Goal: Information Seeking & Learning: Learn about a topic

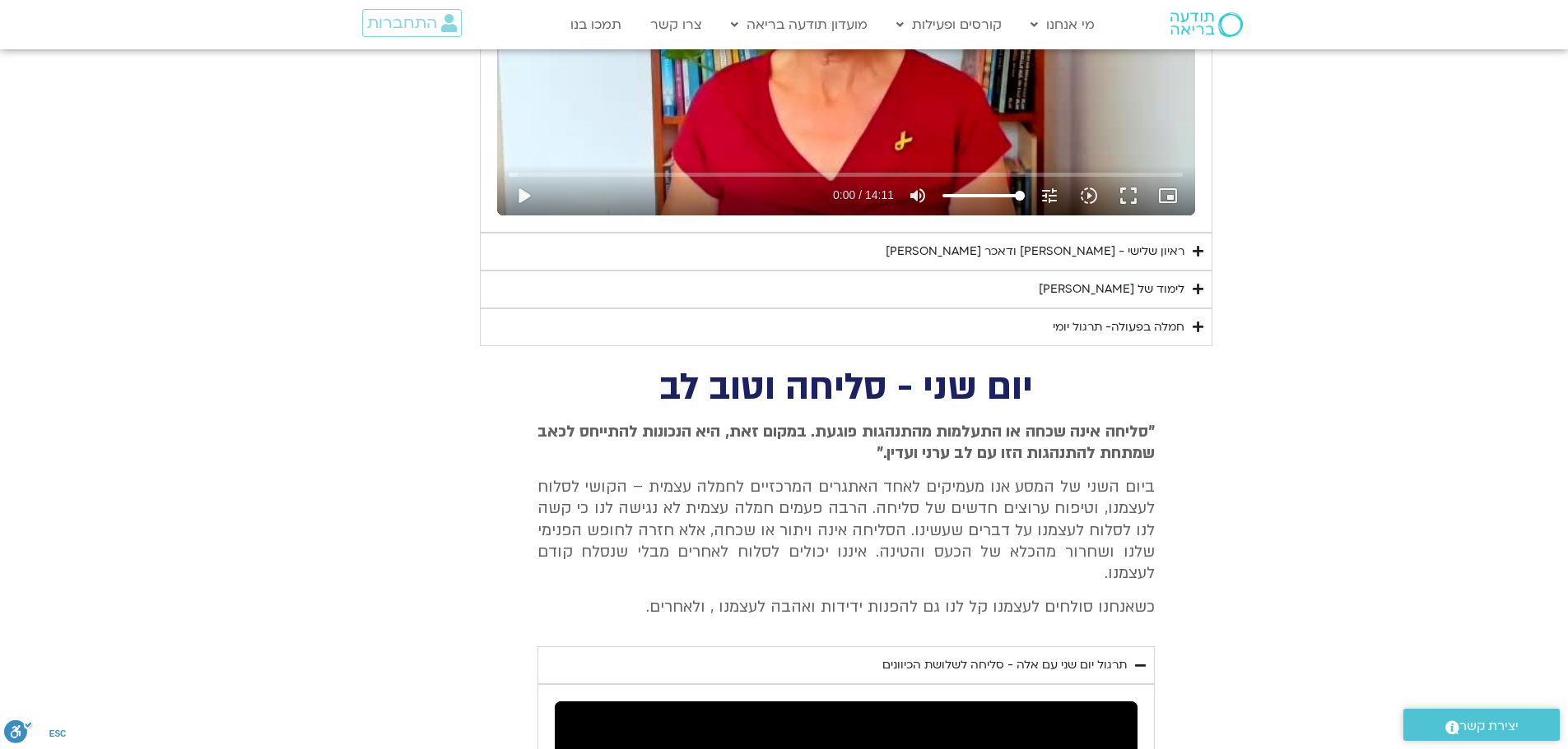
scroll to position [1071, 0]
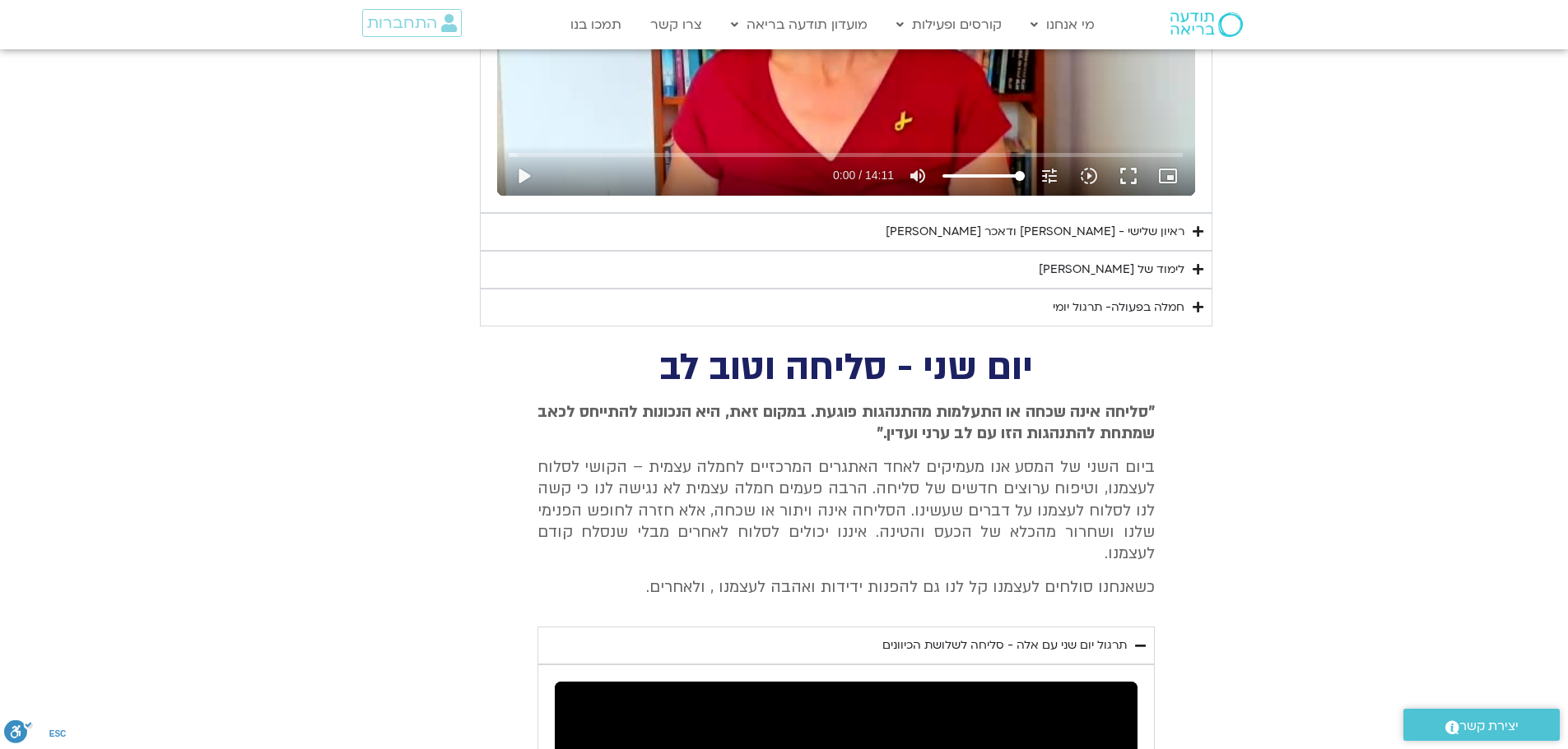
click at [1146, 227] on div "ראיון שלישי - [PERSON_NAME] ודאכר [PERSON_NAME]" at bounding box center [1034, 232] width 299 height 20
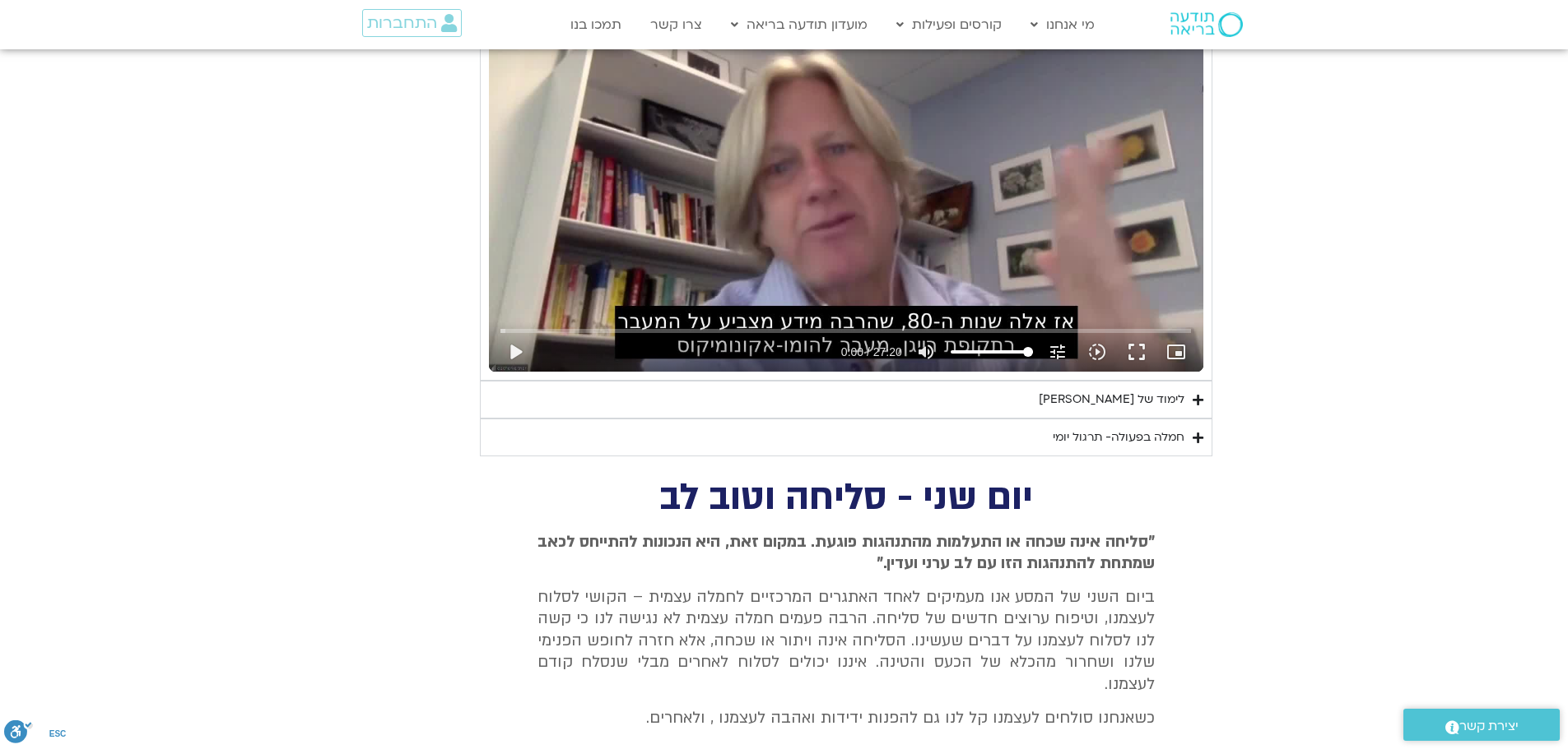
scroll to position [1400, 0]
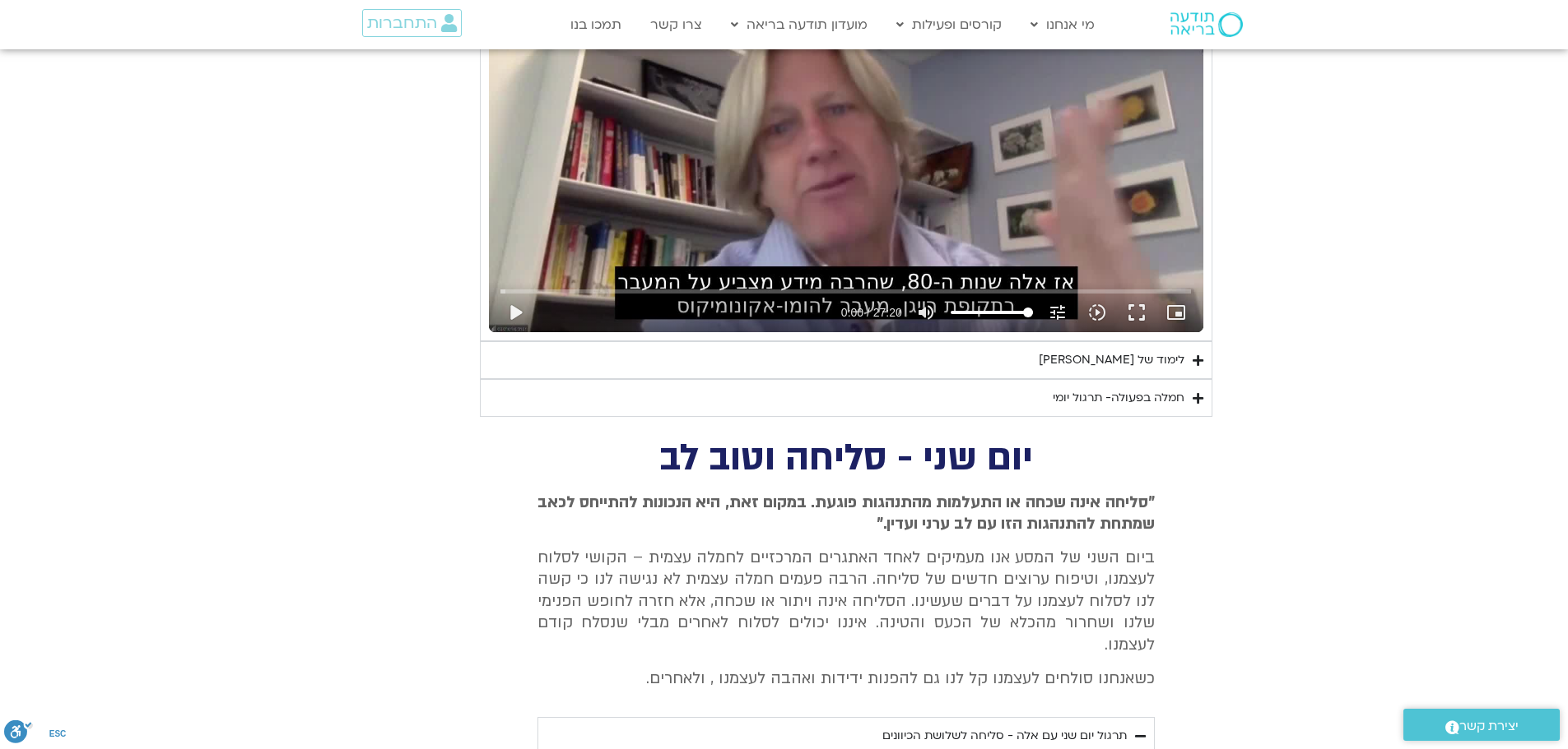
click at [1196, 357] on icon "Accordion. Open links with Enter or Space, close with Escape, and navigate with…" at bounding box center [1198, 361] width 11 height 12
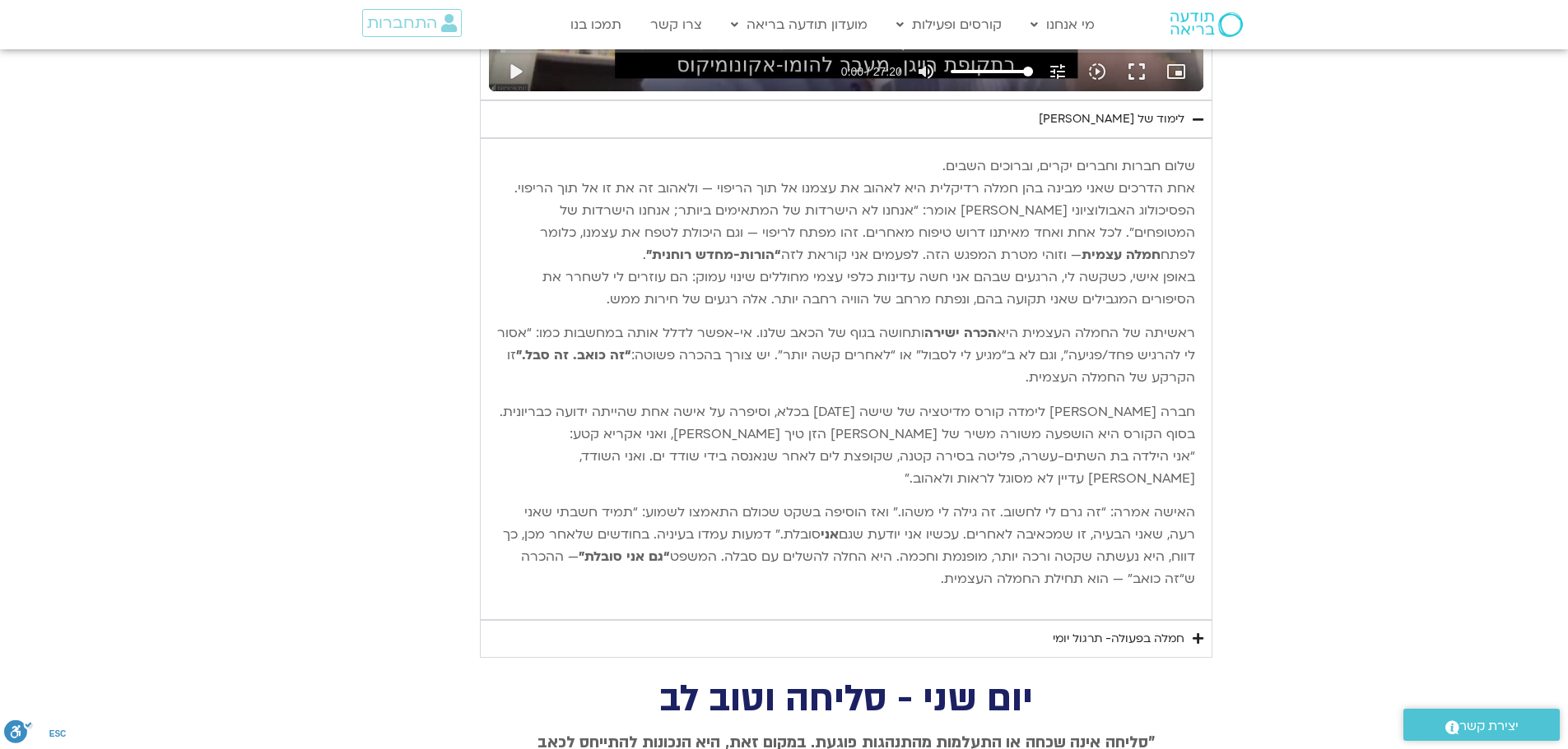
scroll to position [1647, 0]
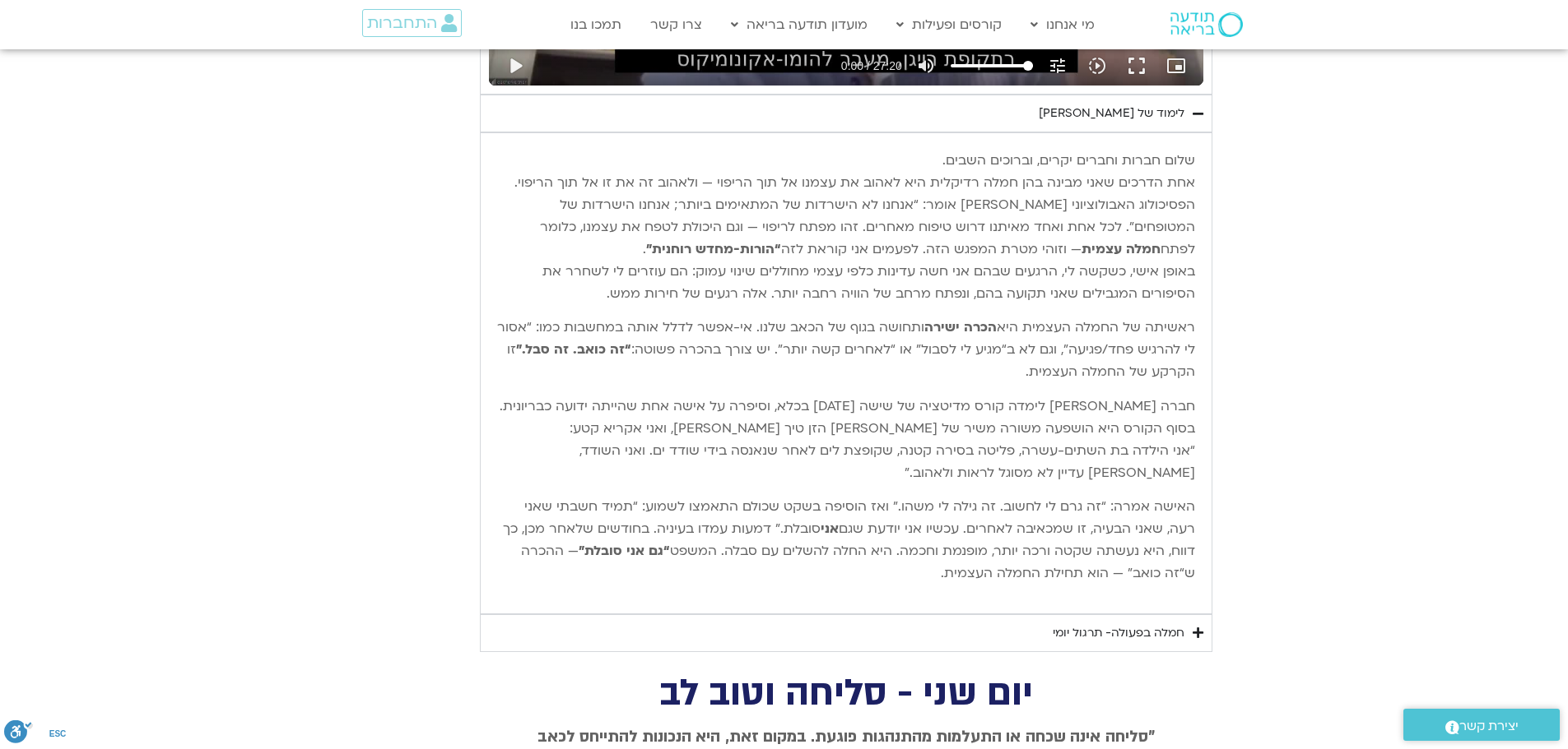
drag, startPoint x: 1192, startPoint y: 161, endPoint x: 955, endPoint y: 574, distance: 476.2
click at [955, 574] on div "שלום חברות וחברים יקרים, וברוכים השבים. אחת הדרכים שאני מבינה בהן חמלה רדיקלית …" at bounding box center [846, 373] width 698 height 447
copy div "lore ipsum dolors ametc, adipisc elits. doe tempor inci utlab etd magn aliquae …"
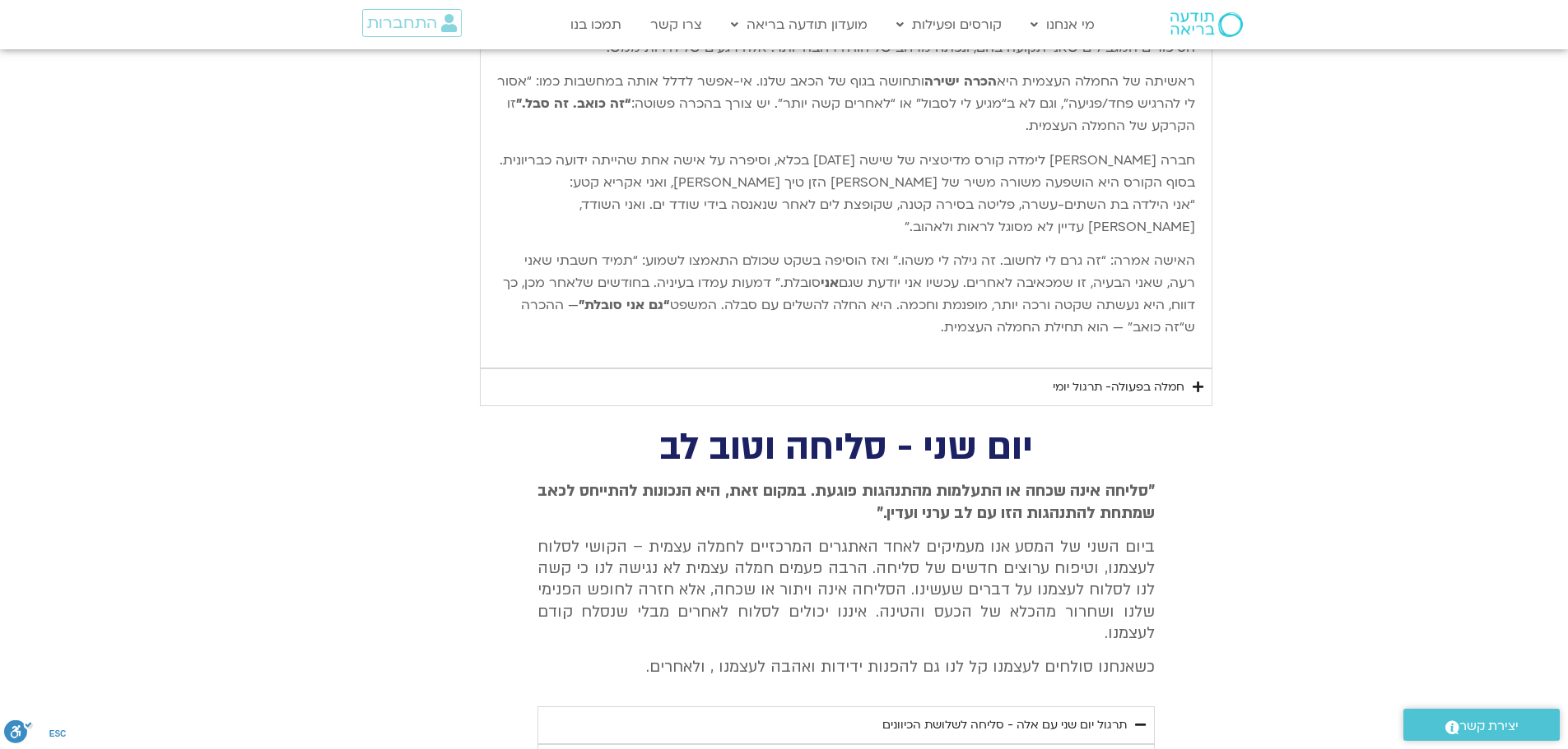
scroll to position [1894, 0]
click at [1196, 384] on icon "Accordion. Open links with Enter or Space, close with Escape, and navigate with…" at bounding box center [1198, 386] width 11 height 12
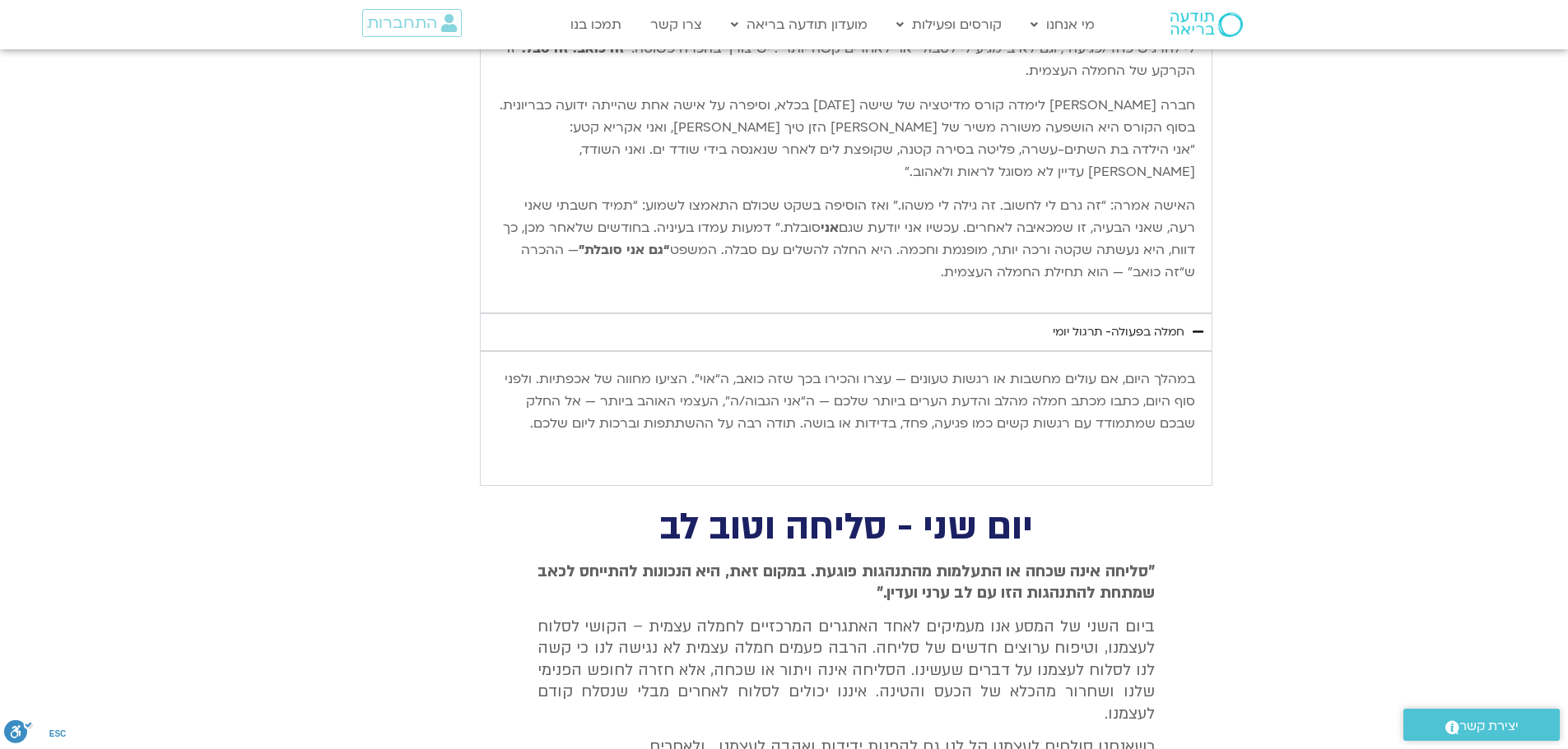
scroll to position [1976, 0]
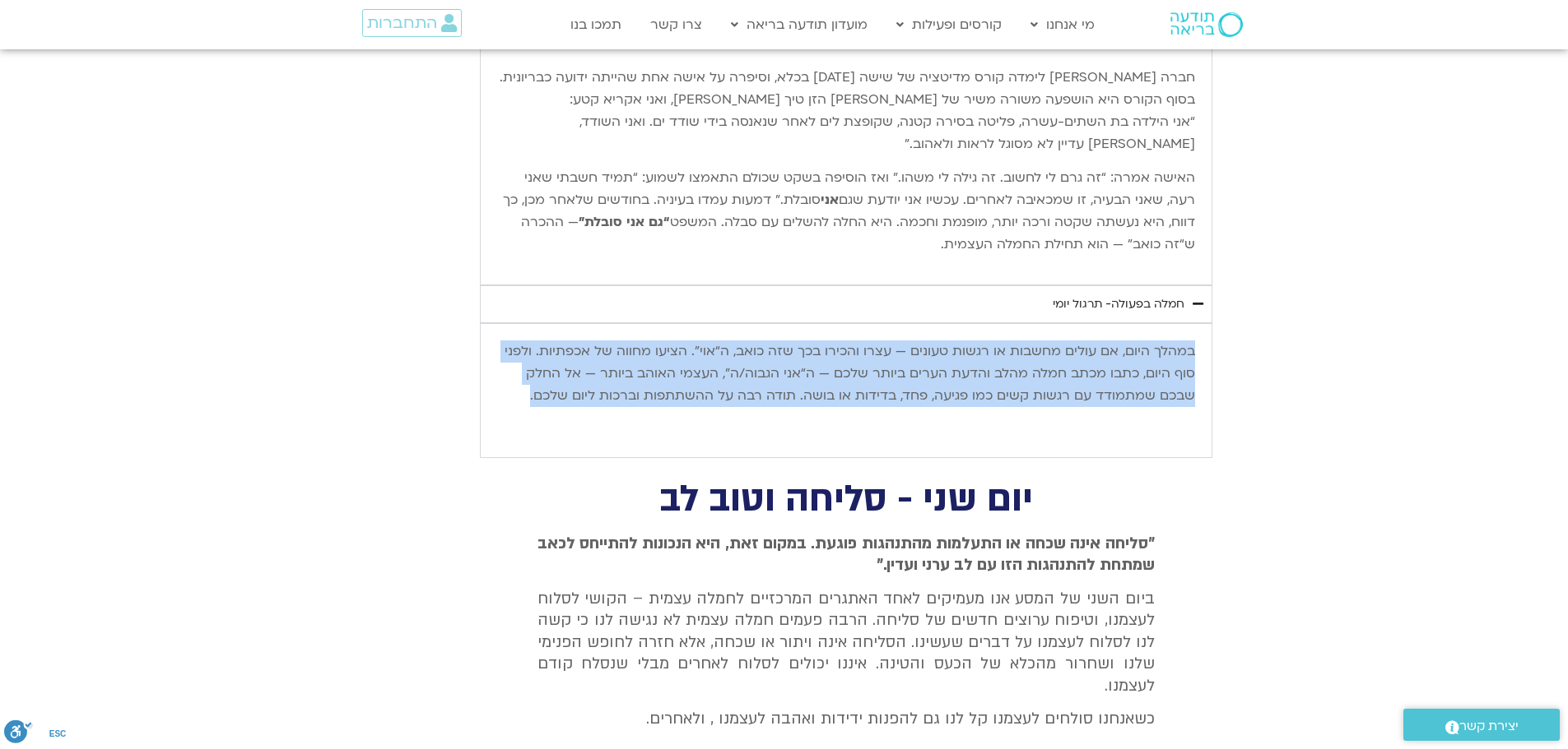
drag, startPoint x: 1192, startPoint y: 349, endPoint x: 530, endPoint y: 404, distance: 664.3
click at [530, 404] on p "במהלך היום, אם עולים מחשבות או רגשות טעונים — עצרו והכירו בכך שזה כואב, ה“אוי”.…" at bounding box center [846, 374] width 698 height 67
copy p "במהלך היום, אם עולים מחשבות או רגשות טעונים — עצרו והכירו בכך שזה כואב, ה“אוי”.…"
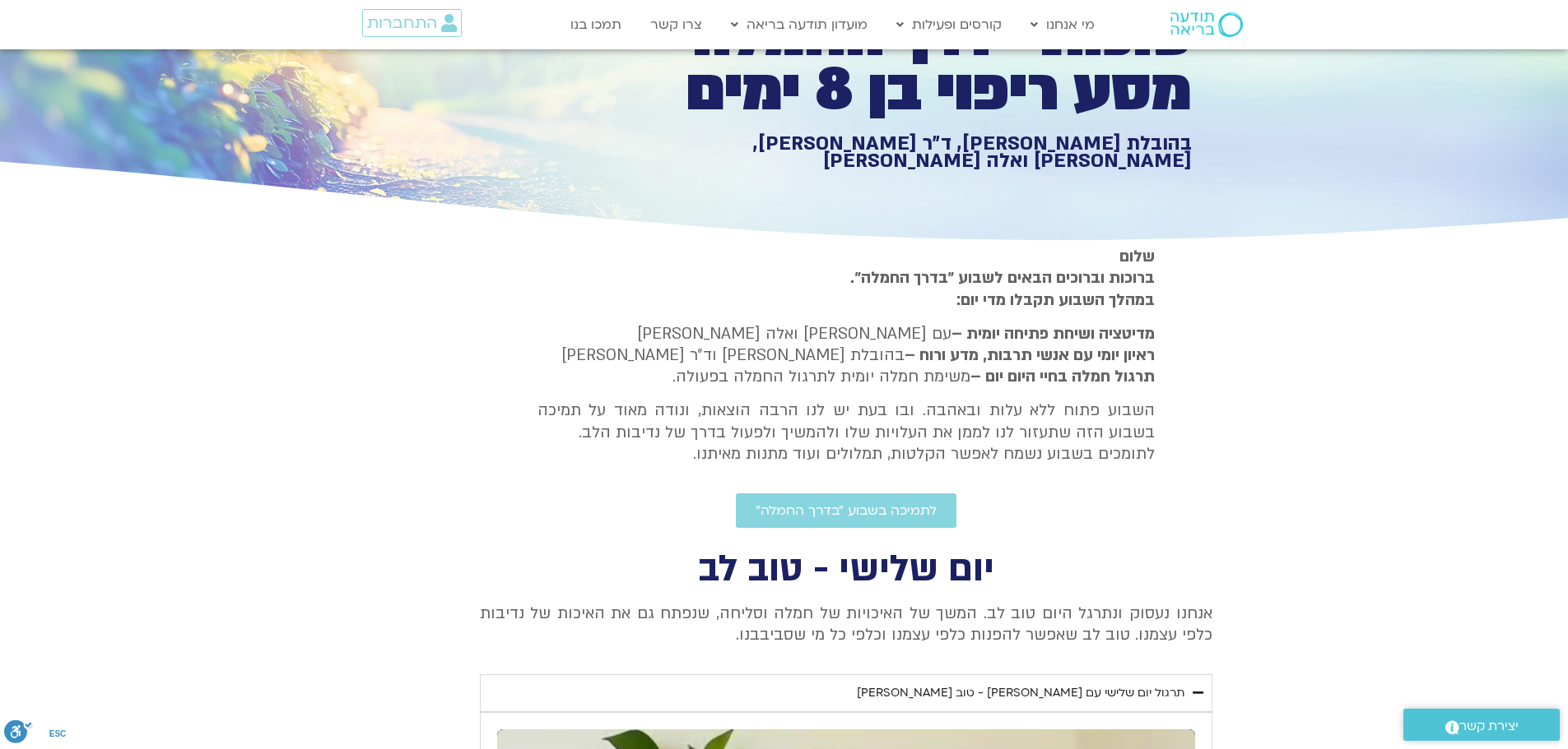
scroll to position [249, 0]
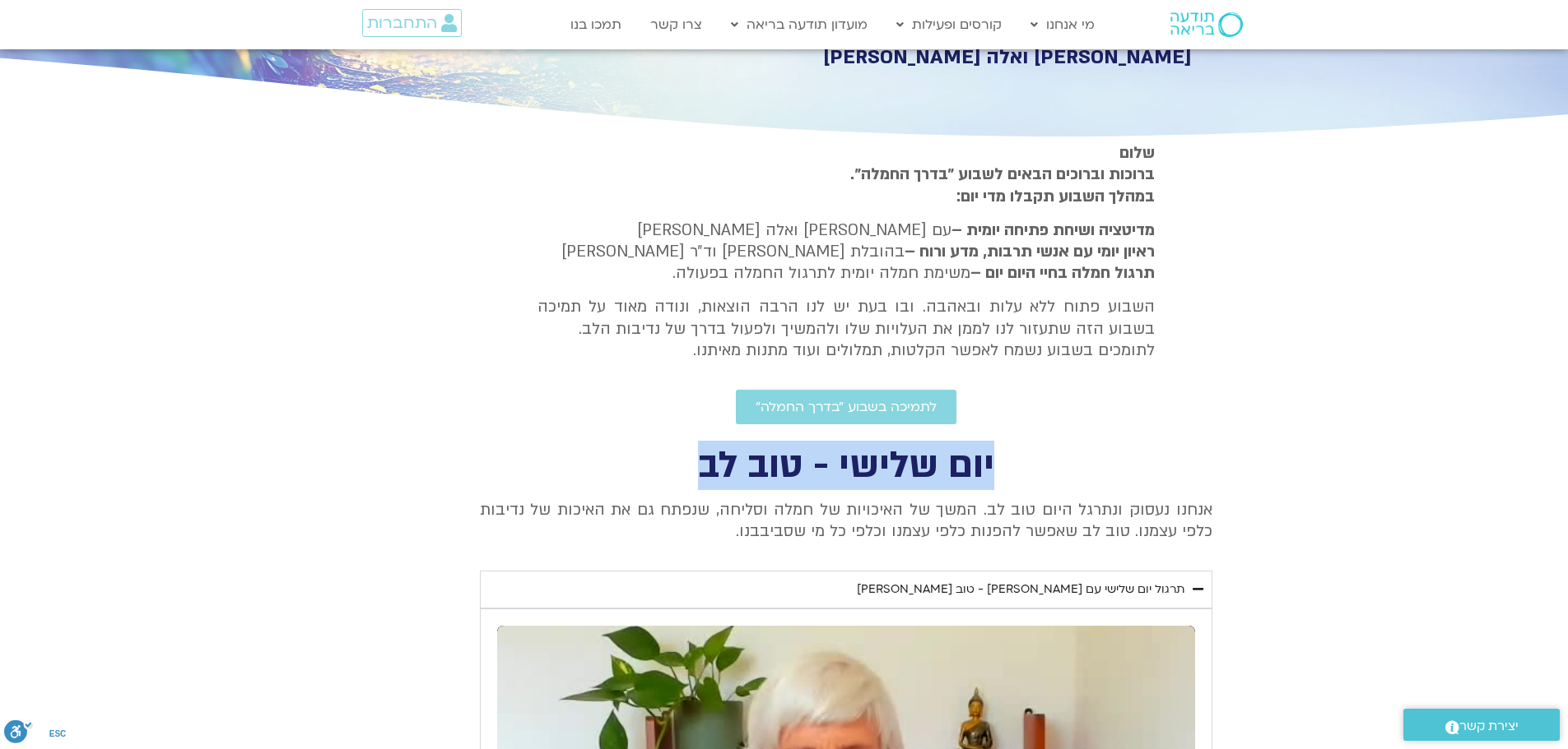
drag, startPoint x: 696, startPoint y: 456, endPoint x: 997, endPoint y: 460, distance: 301.0
click at [997, 460] on h2 "יום שלישי - טוב לב" at bounding box center [846, 465] width 732 height 33
copy h2 "יום שלישי - טוב לב"
